Goal: Use online tool/utility: Utilize a website feature to perform a specific function

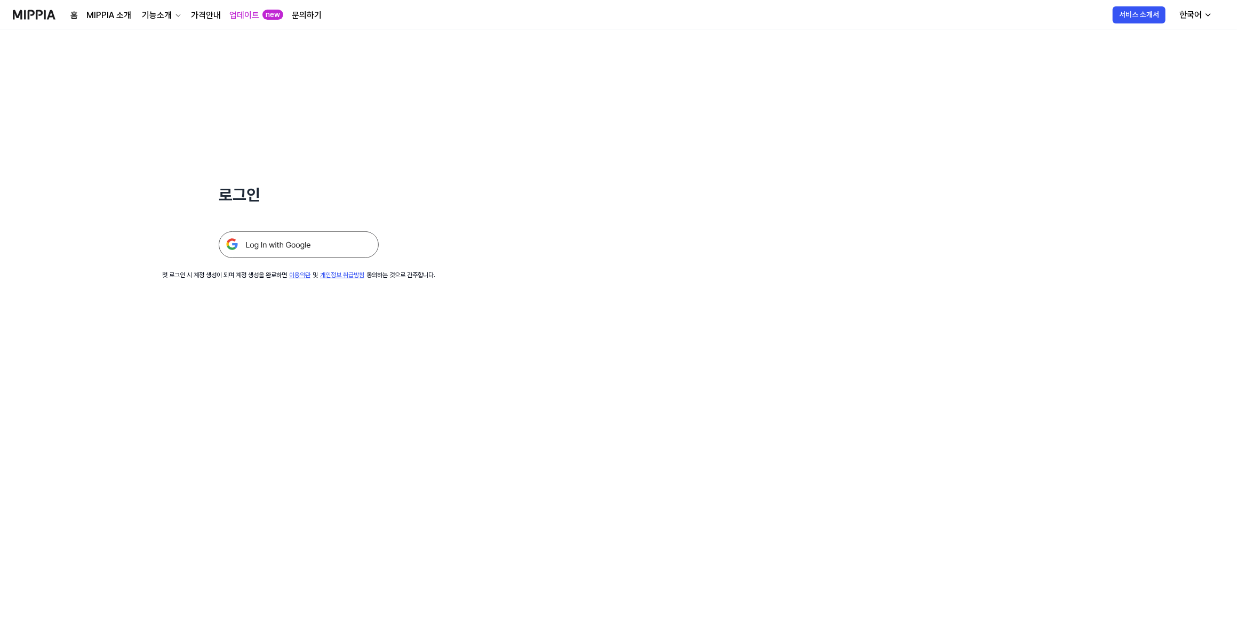
click at [278, 242] on img at bounding box center [299, 244] width 160 height 27
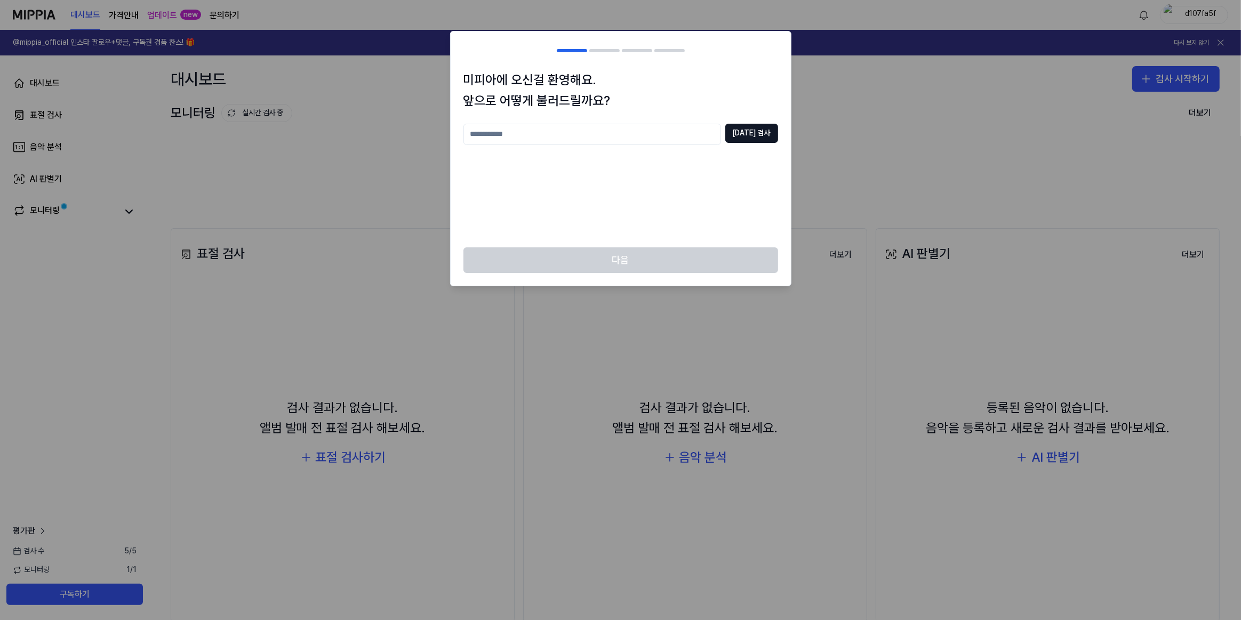
click at [624, 140] on input "text" at bounding box center [592, 134] width 258 height 21
type input "*"
type input "***"
click at [756, 138] on button "중복 검사" at bounding box center [751, 133] width 53 height 19
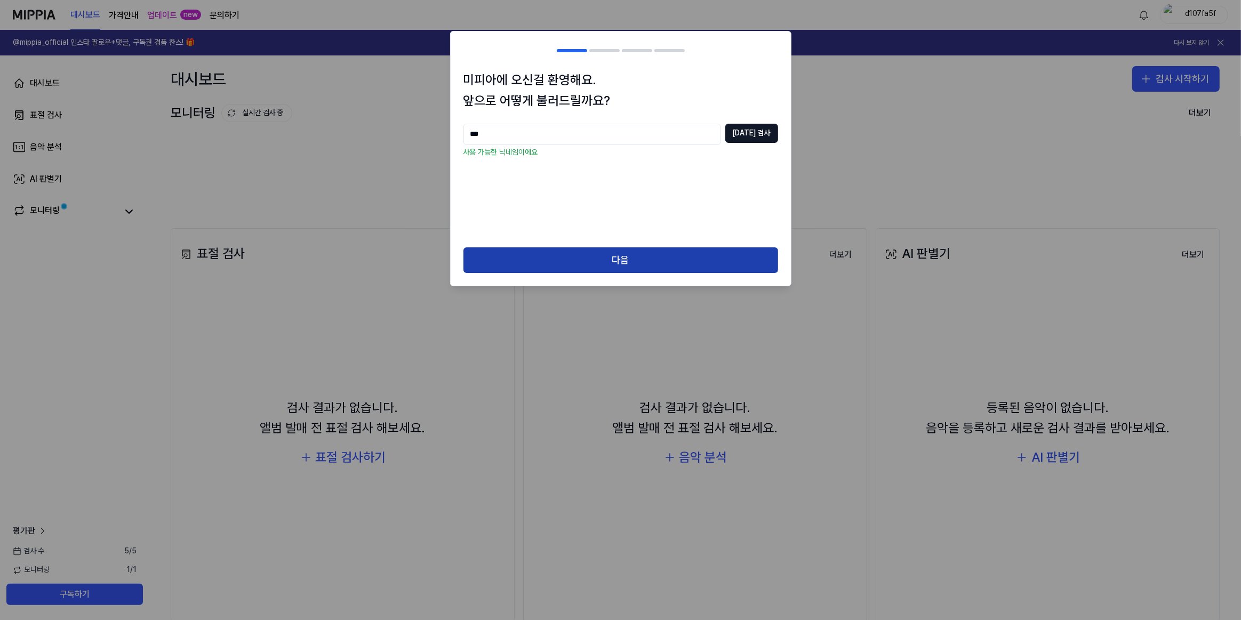
click at [613, 262] on button "다음" at bounding box center [620, 260] width 315 height 26
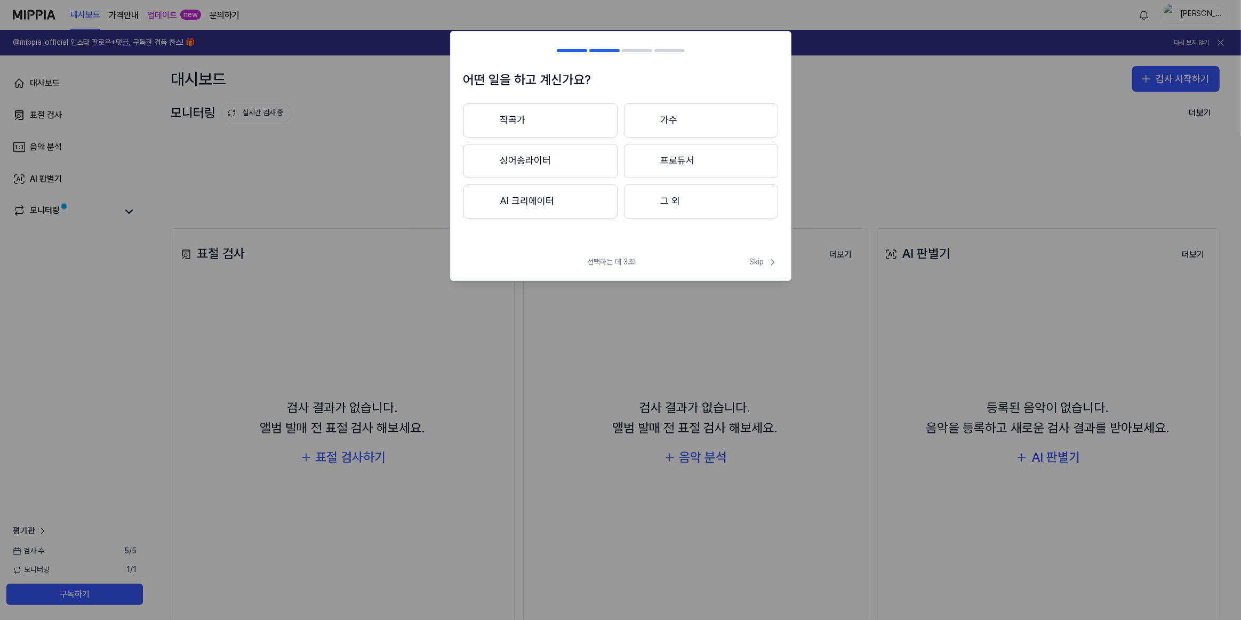
click at [591, 129] on button "작곡가" at bounding box center [540, 120] width 154 height 34
click at [682, 158] on button "3년 이상" at bounding box center [701, 161] width 154 height 35
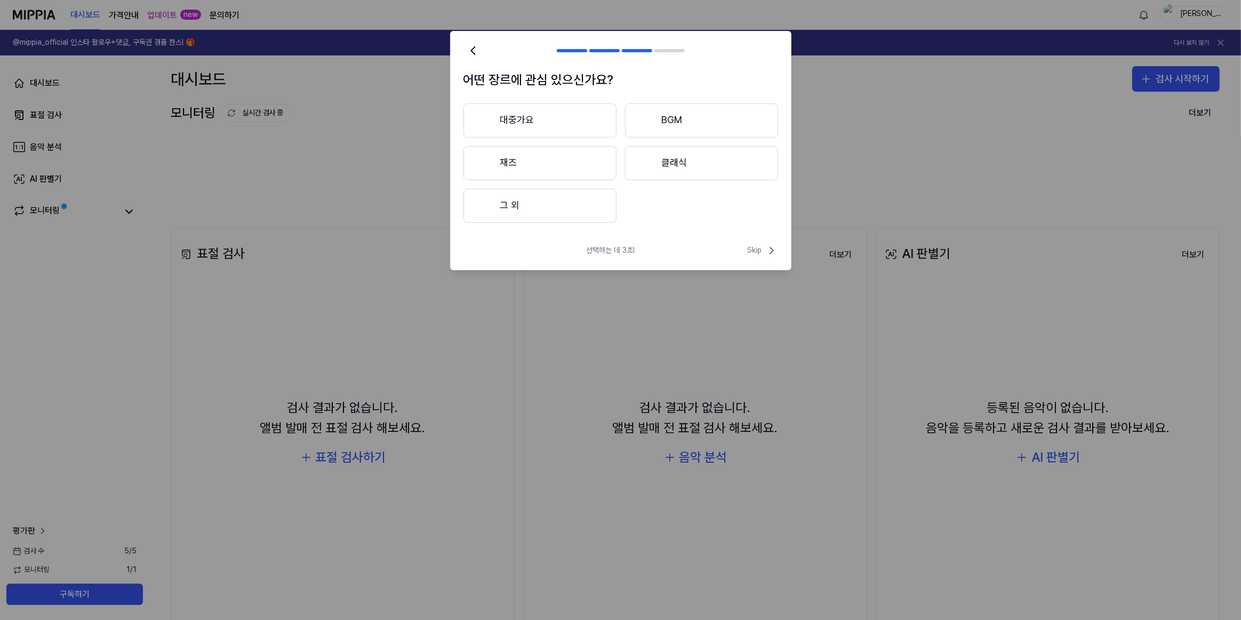
click at [553, 131] on button "대중가요" at bounding box center [539, 120] width 153 height 34
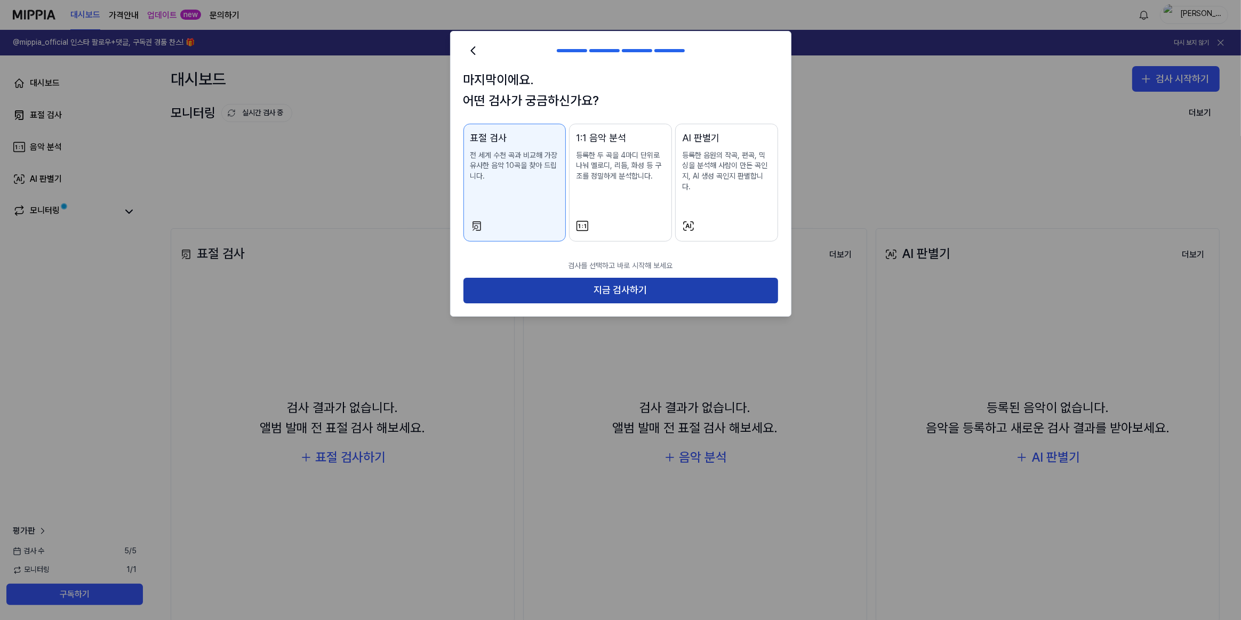
click at [637, 278] on button "지금 검사하기" at bounding box center [620, 291] width 315 height 26
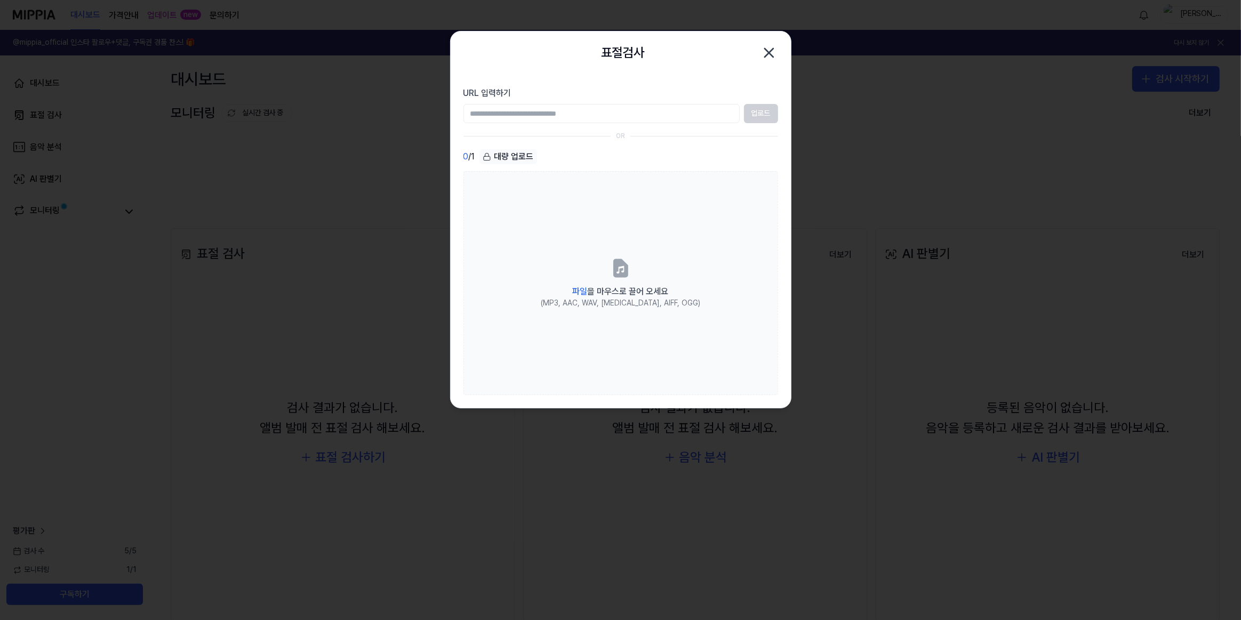
click at [760, 53] on icon "button" at bounding box center [768, 52] width 17 height 17
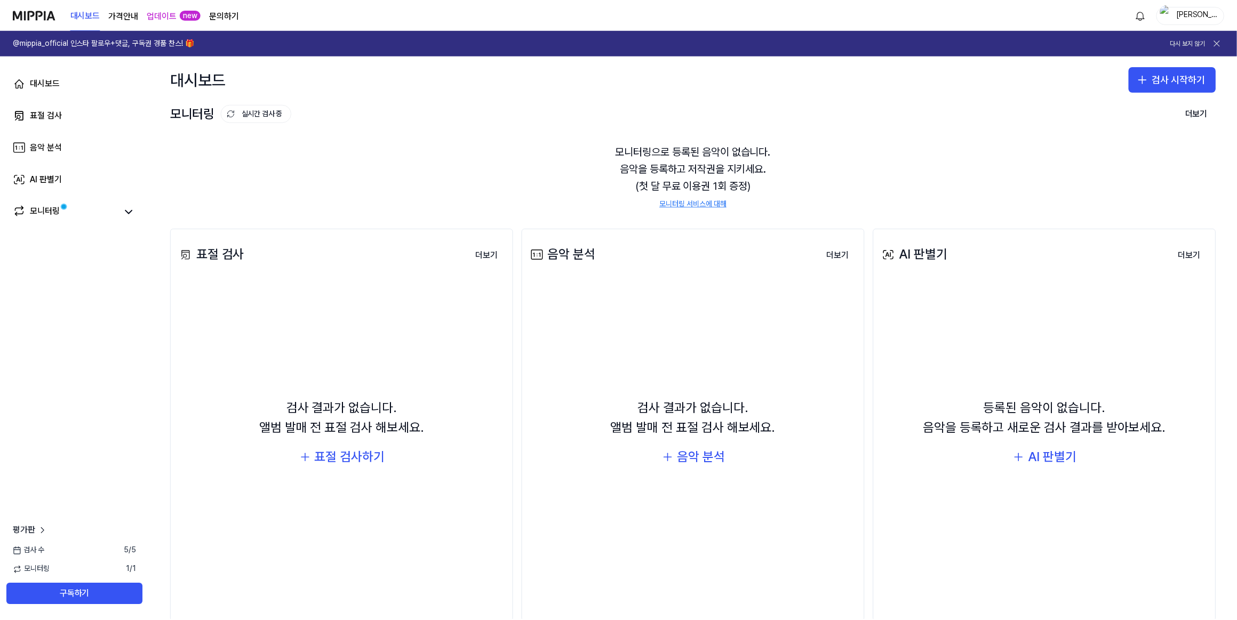
scroll to position [23, 0]
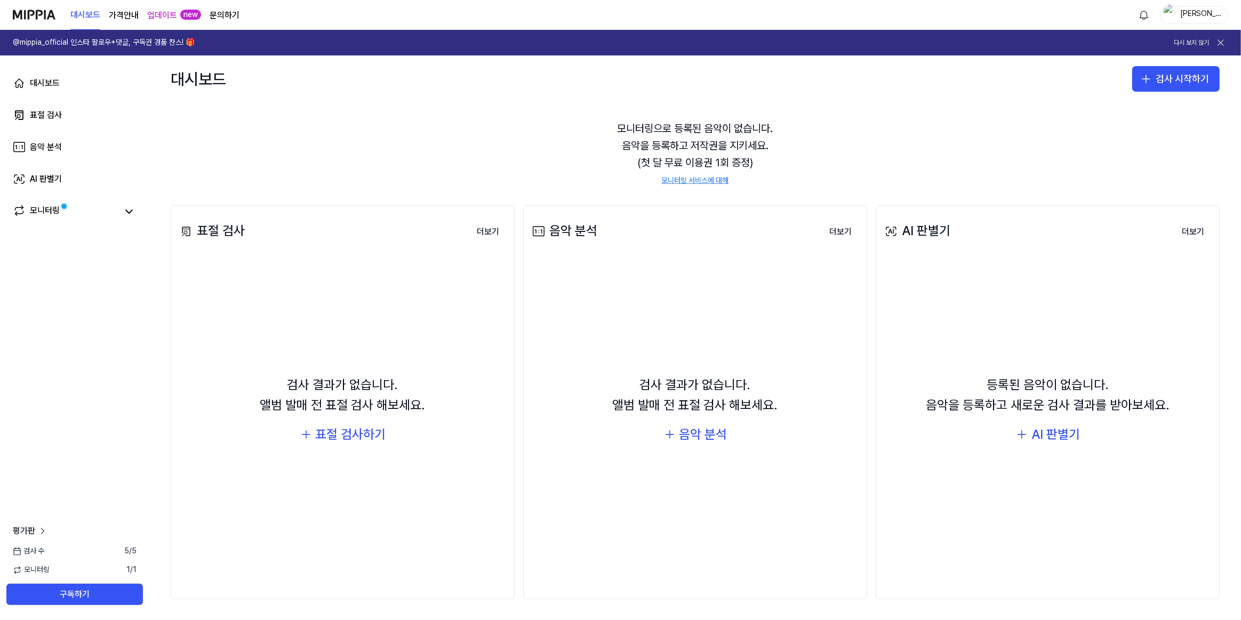
drag, startPoint x: 68, startPoint y: 88, endPoint x: 67, endPoint y: 100, distance: 12.3
click at [68, 89] on link "대시보드" at bounding box center [74, 83] width 137 height 26
click at [62, 116] on link "표절 검사" at bounding box center [74, 115] width 137 height 26
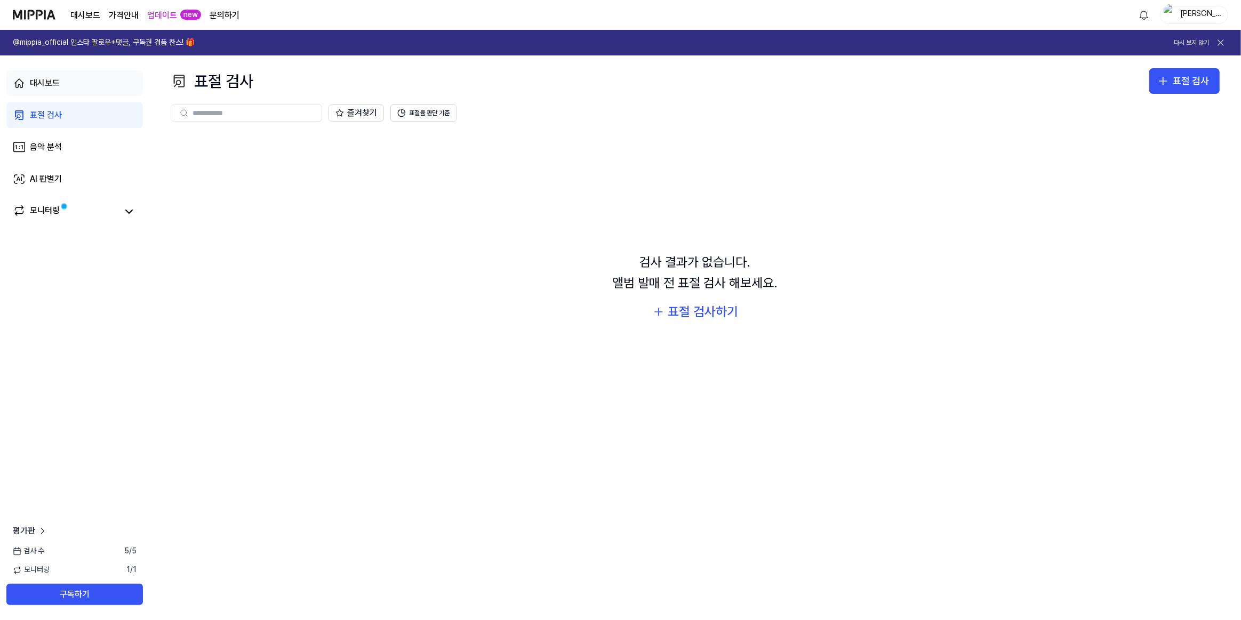
click at [65, 88] on link "대시보드" at bounding box center [74, 83] width 137 height 26
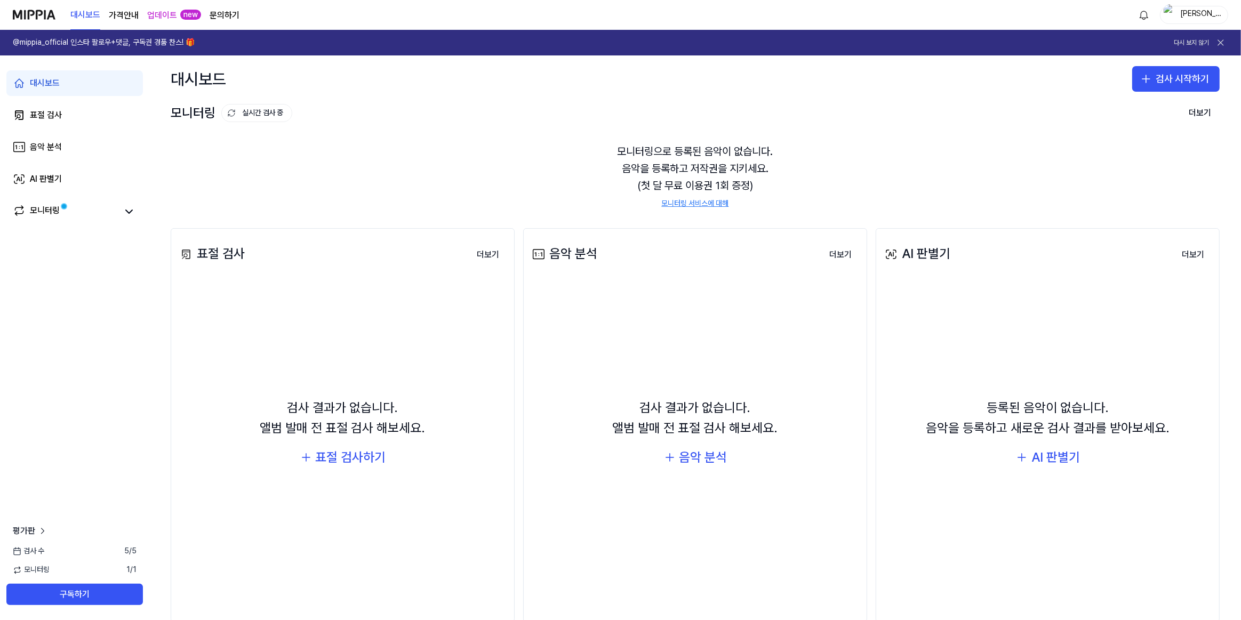
click at [128, 568] on span "1 / 1" at bounding box center [131, 570] width 10 height 11
click at [123, 569] on div "모니터링 1 / 1" at bounding box center [74, 570] width 149 height 11
click at [111, 552] on div "검사 수 5 / 5" at bounding box center [74, 551] width 149 height 11
click at [124, 551] on span "5 / 5" at bounding box center [130, 551] width 12 height 11
click at [127, 592] on button "구독하기" at bounding box center [74, 594] width 137 height 21
